Goal: Find specific page/section: Find specific page/section

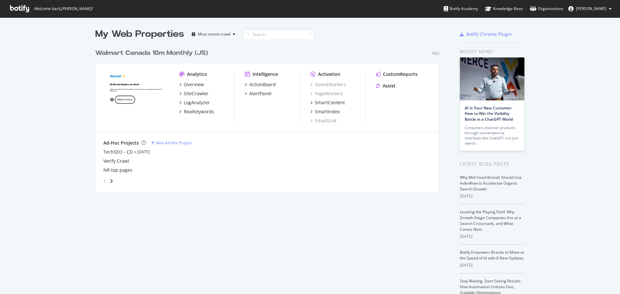
scroll to position [289, 610]
click at [186, 95] on div "SiteCrawler" at bounding box center [196, 93] width 25 height 6
